Goal: Check status: Check status

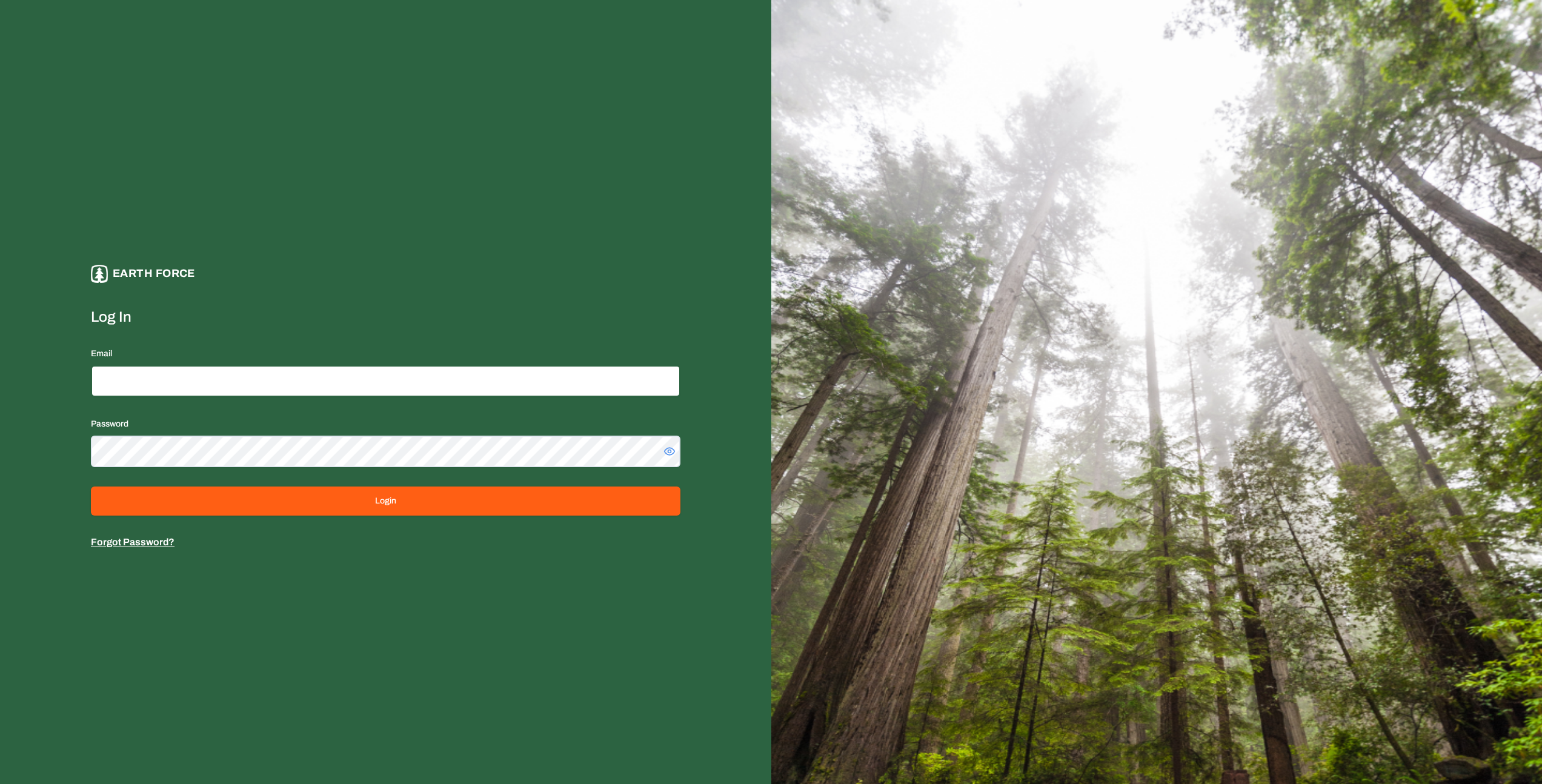
type input "**********"
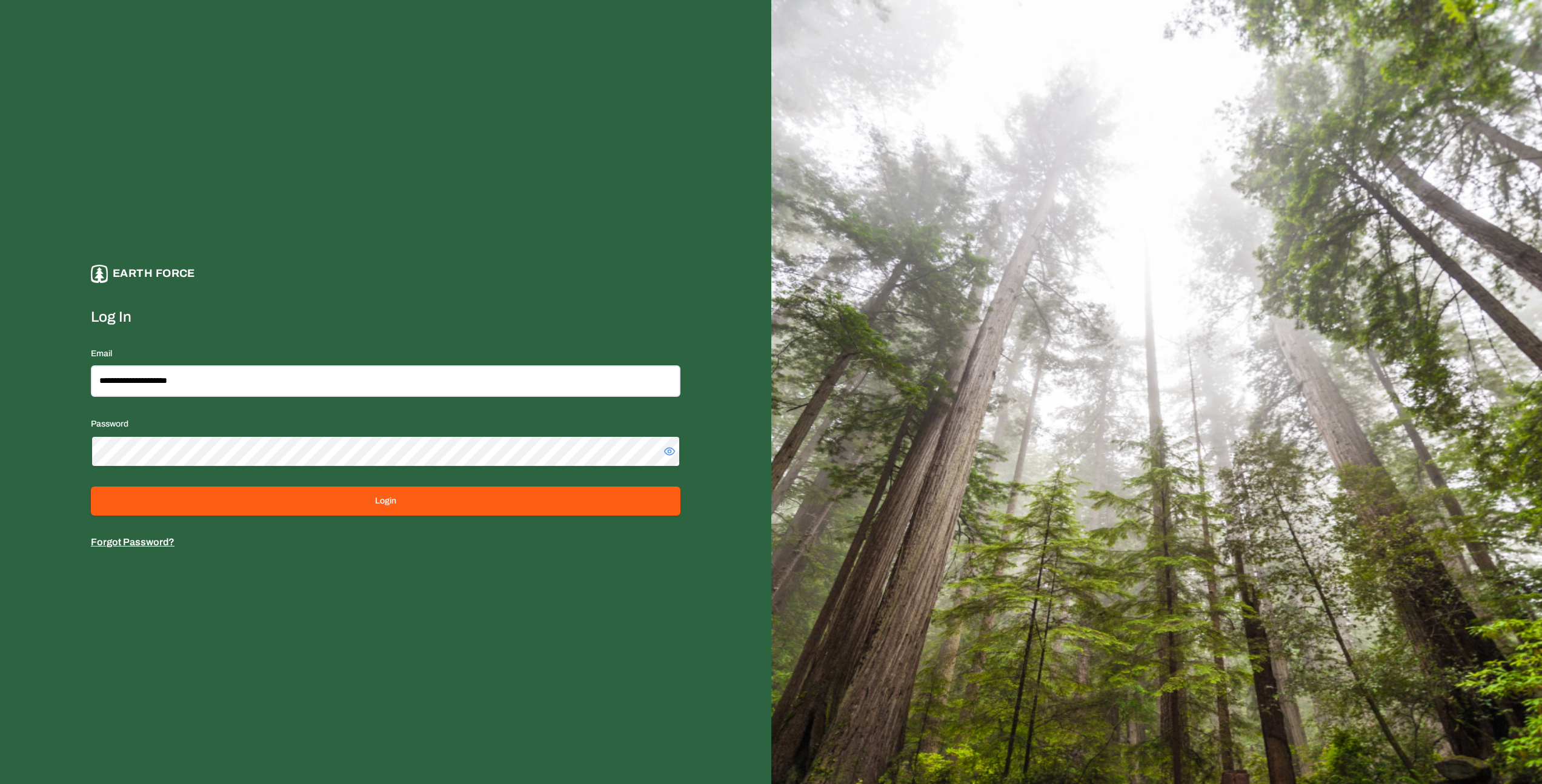
click at [80, 447] on div "**********" at bounding box center [386, 392] width 771 height 784
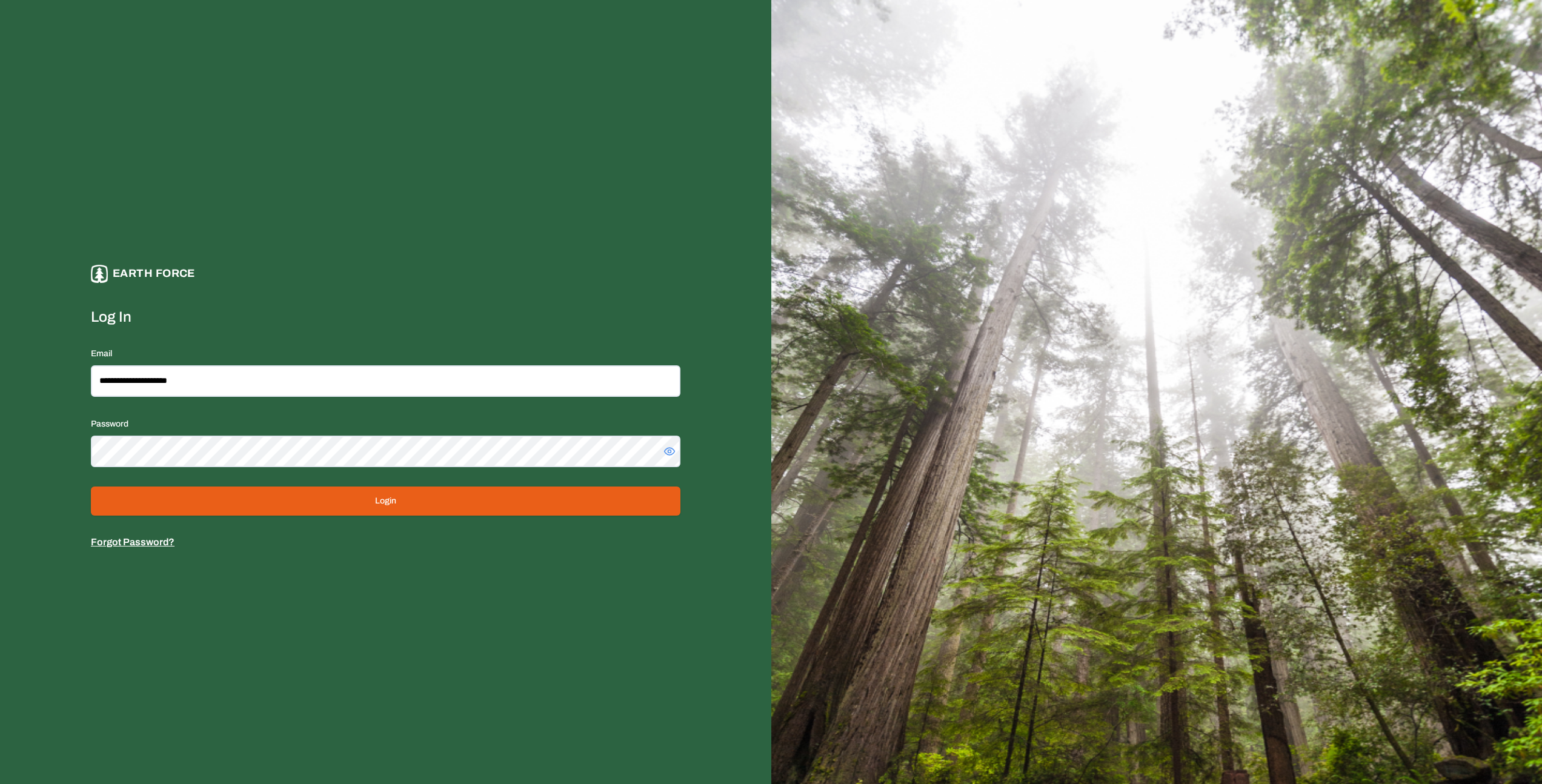
click at [466, 495] on button "Login" at bounding box center [386, 501] width 590 height 29
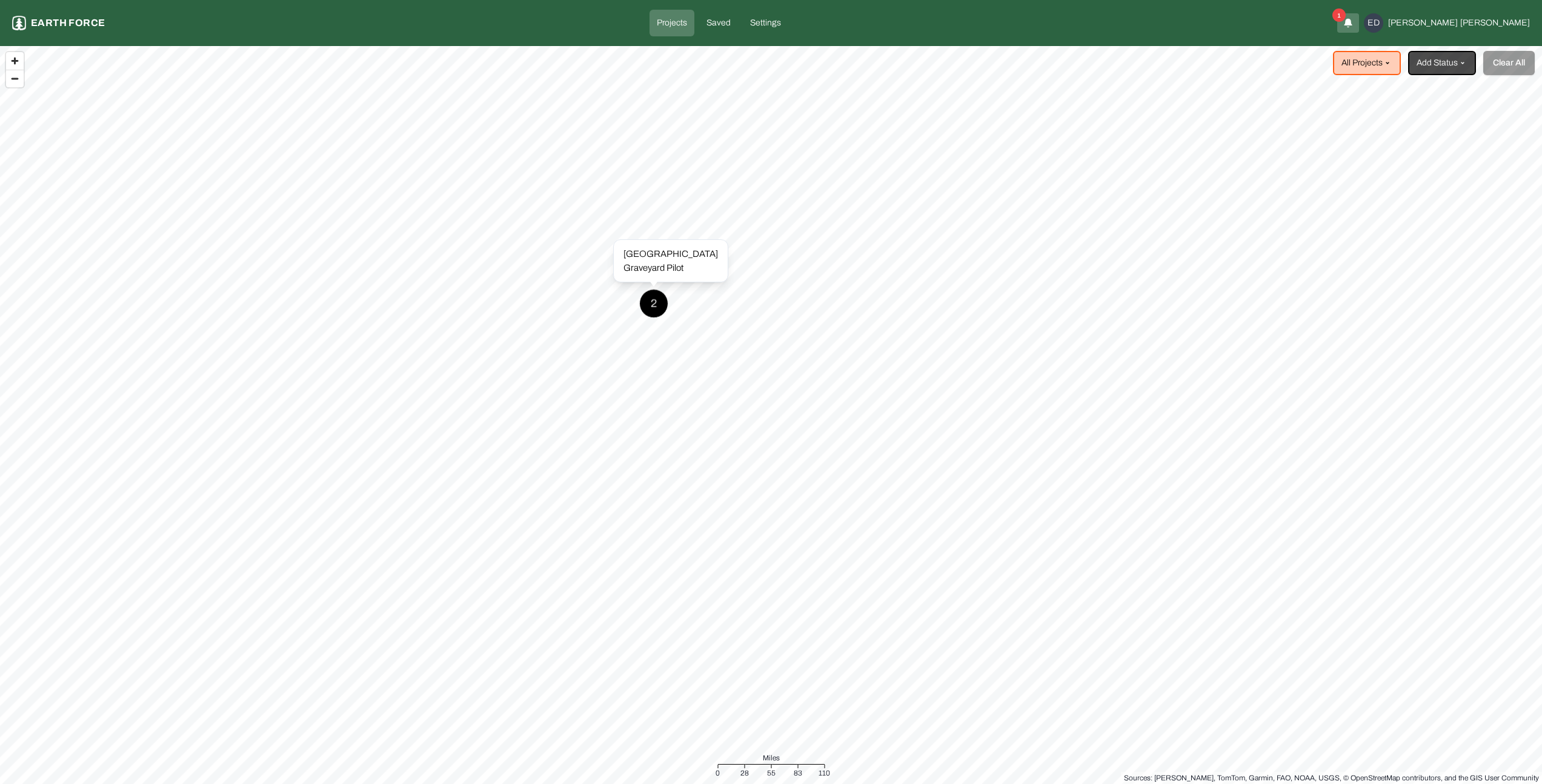
click at [659, 303] on div "2" at bounding box center [654, 303] width 29 height 29
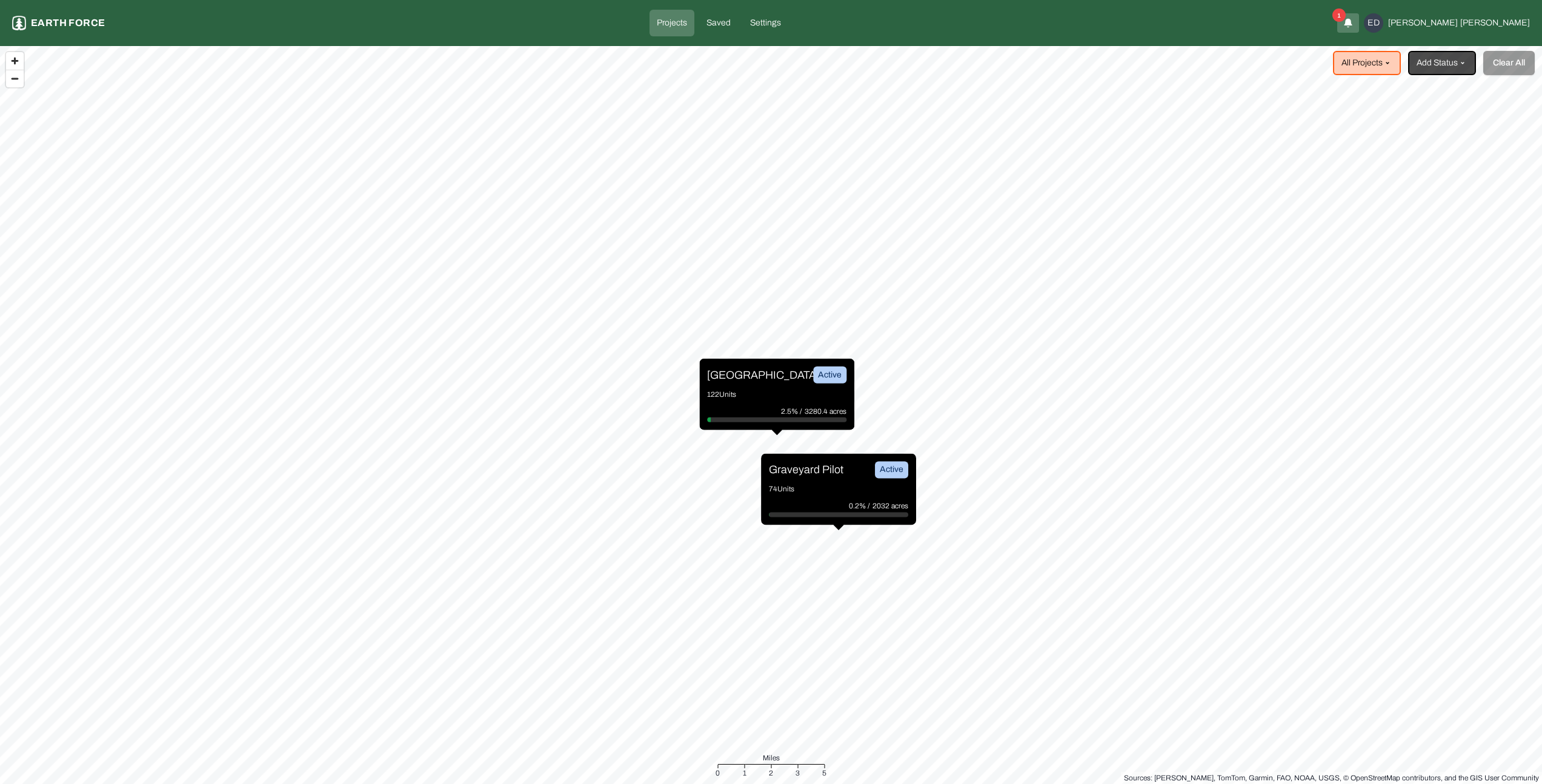
click at [742, 384] on div "Sleighville Active 122 Units 2.5% / 3280.4 acres" at bounding box center [777, 394] width 155 height 71
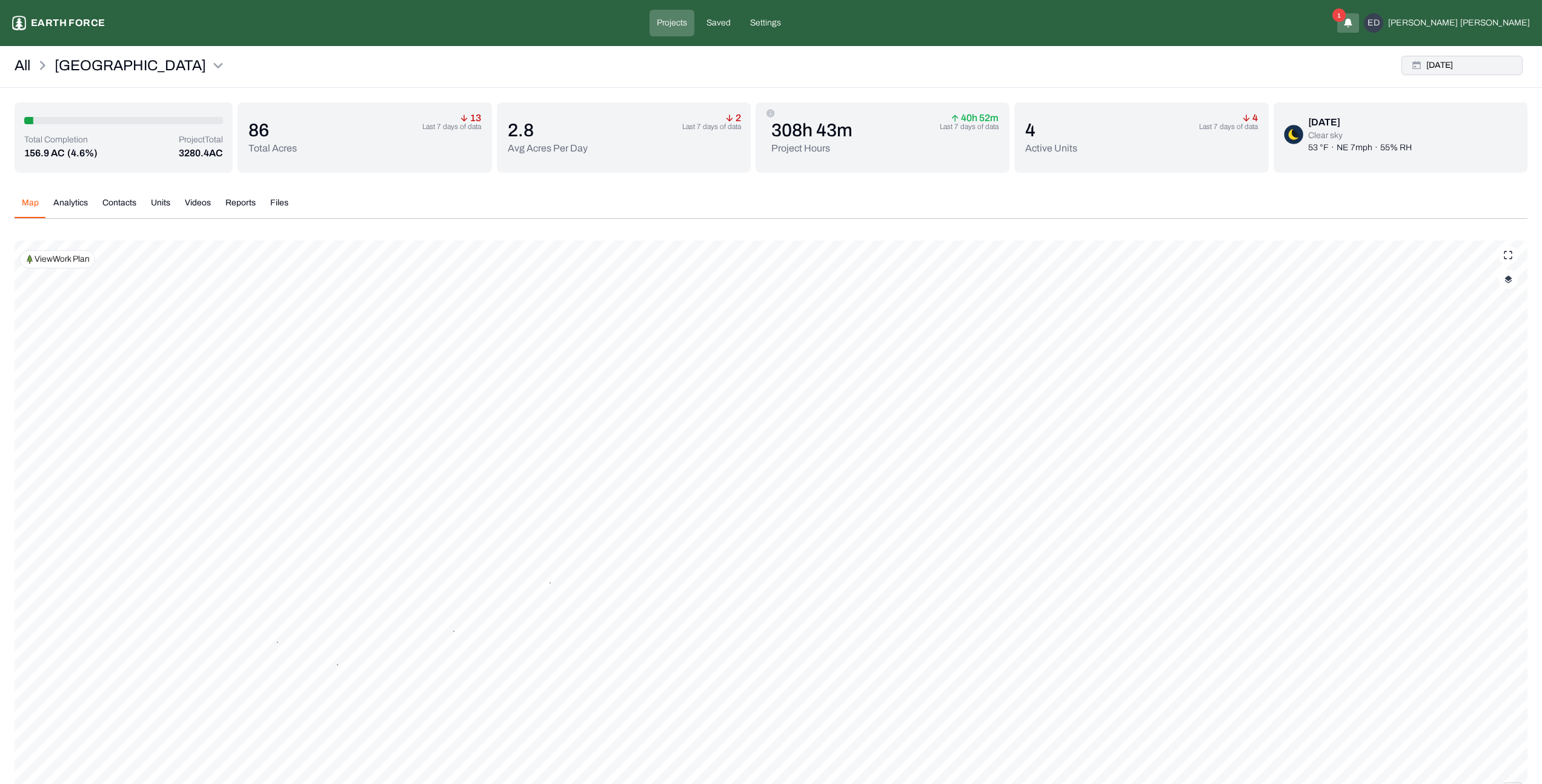
click at [1447, 60] on button "Tue, Sep, 16, 2025" at bounding box center [1462, 65] width 121 height 19
click at [1297, 189] on button "15" at bounding box center [1295, 191] width 17 height 17
click at [1499, 243] on div "Apply" at bounding box center [1507, 246] width 40 height 19
click at [1508, 280] on img "button" at bounding box center [1508, 280] width 8 height 9
click at [1487, 423] on button "Complete Work Summary" at bounding box center [1497, 425] width 22 height 12
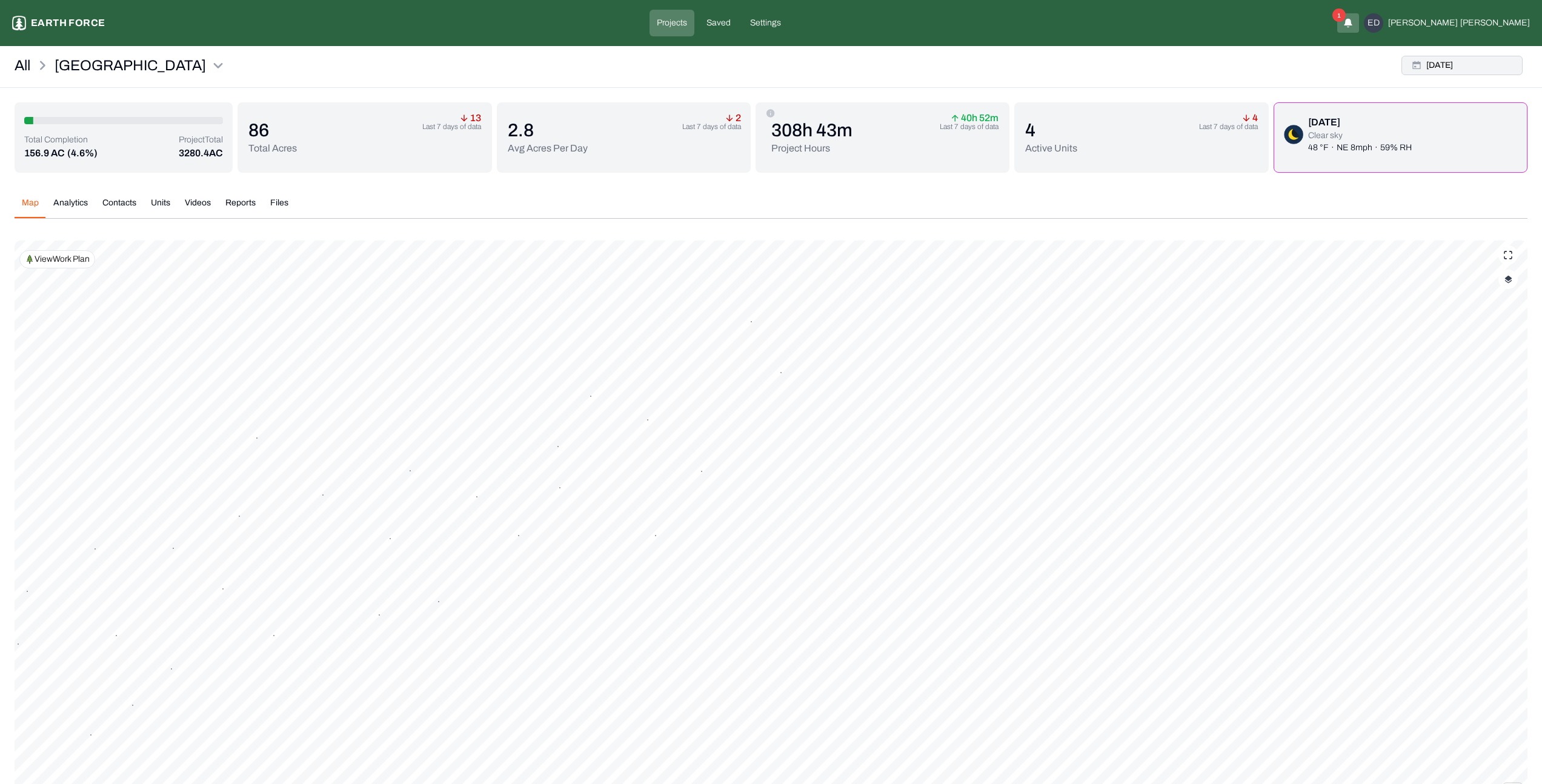
click at [1459, 69] on button "Mon, Sep, 15, 2025" at bounding box center [1462, 65] width 121 height 19
click at [1318, 191] on button "16" at bounding box center [1317, 191] width 17 height 17
click at [1319, 191] on button "16" at bounding box center [1317, 191] width 17 height 17
click at [1511, 245] on div "Apply" at bounding box center [1507, 246] width 40 height 19
click at [1445, 66] on button "Tue, Sep, 16, 2025" at bounding box center [1462, 65] width 121 height 19
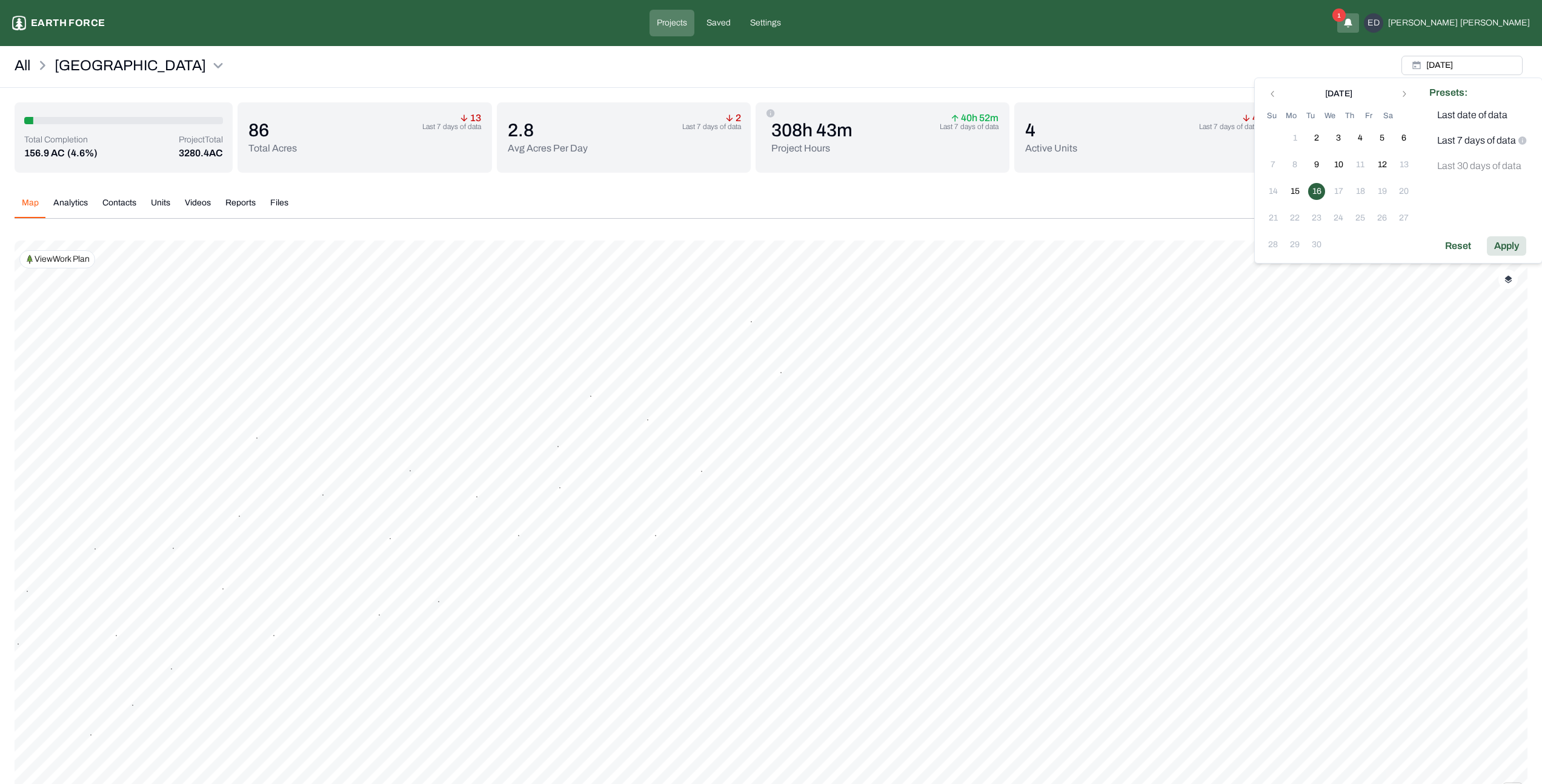
click at [1511, 245] on div "Apply" at bounding box center [1507, 246] width 40 height 19
click at [1506, 286] on button "button" at bounding box center [1508, 280] width 19 height 19
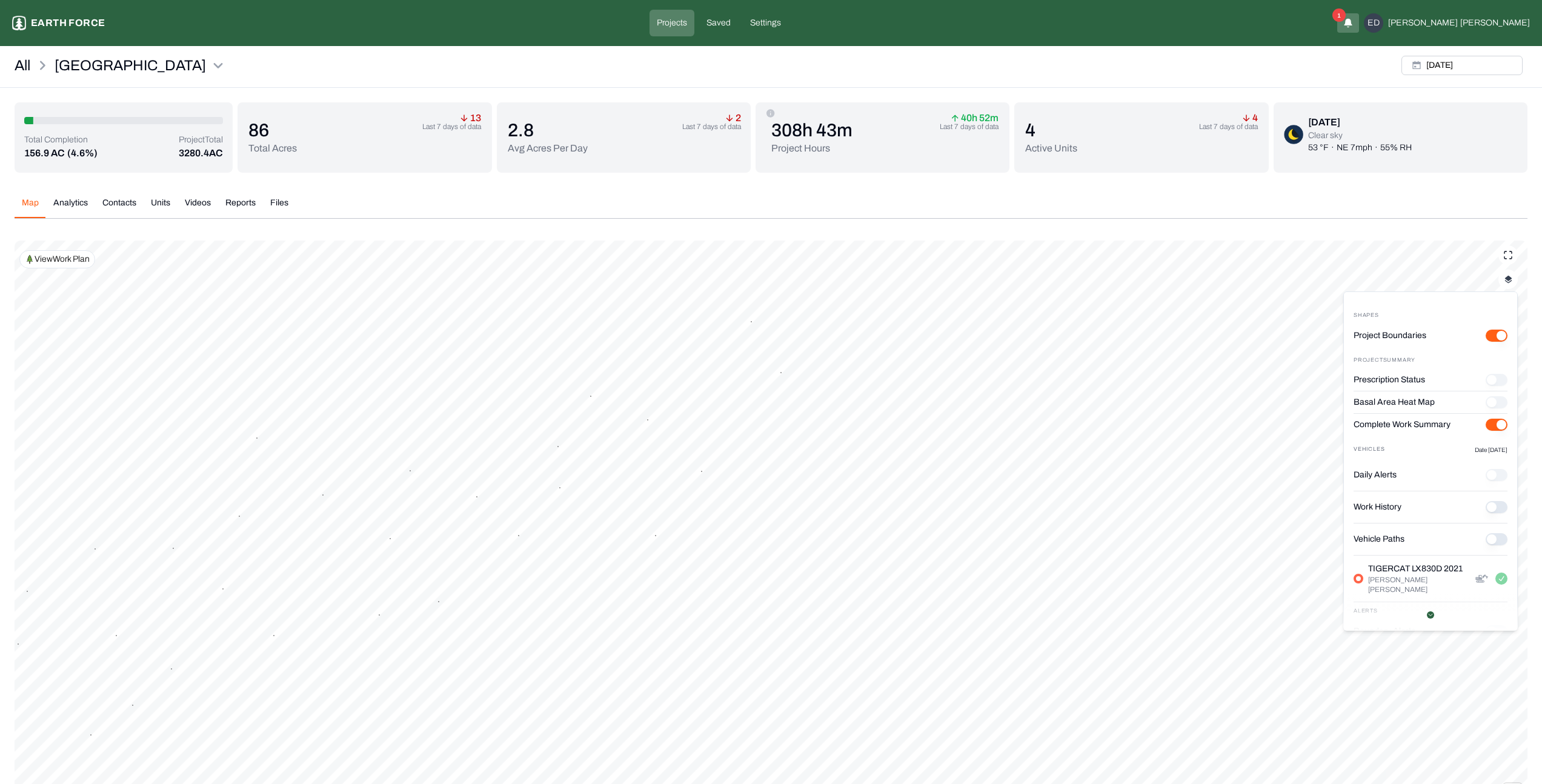
click at [1489, 536] on Paths "Vehicle Paths" at bounding box center [1497, 539] width 22 height 12
click at [1445, 69] on button "Tue, Sep, 16, 2025" at bounding box center [1462, 65] width 121 height 19
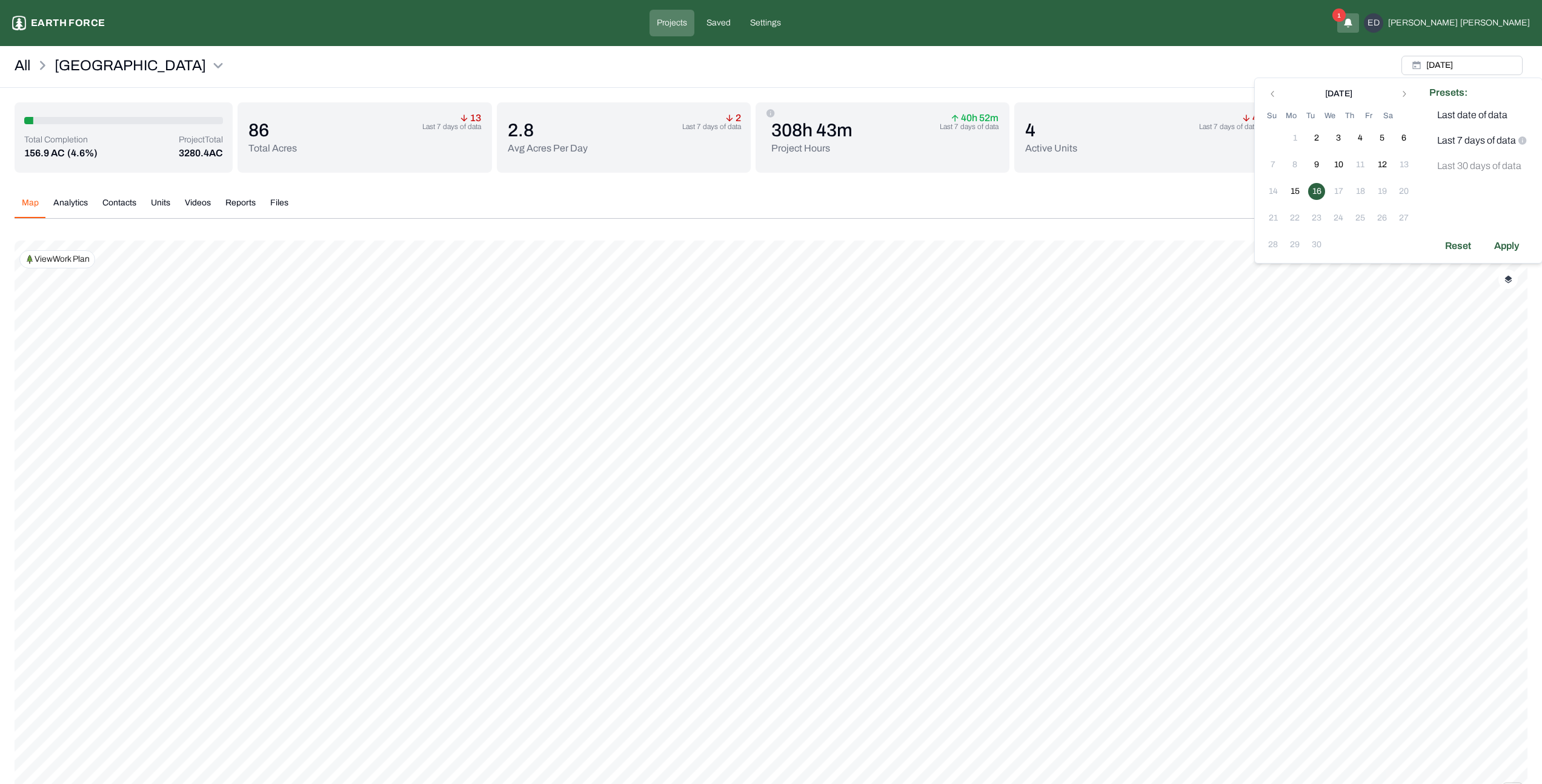
click at [193, 201] on button "Videos" at bounding box center [197, 207] width 41 height 21
